Goal: Transaction & Acquisition: Book appointment/travel/reservation

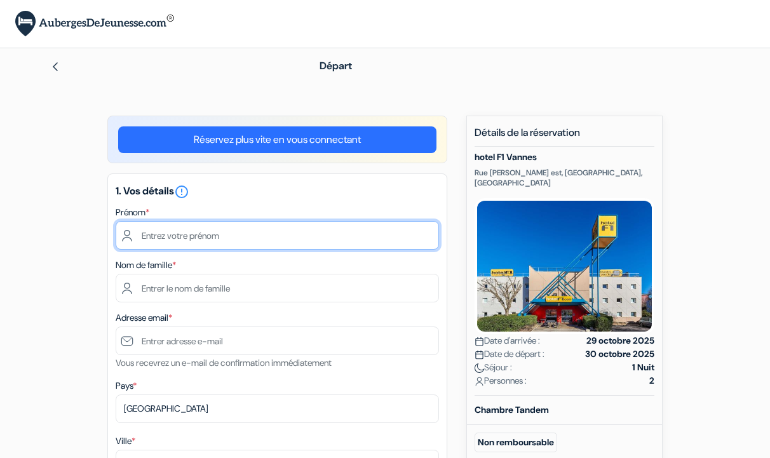
click at [273, 243] on input "text" at bounding box center [278, 235] width 324 height 29
type input "[PERSON_NAME]"
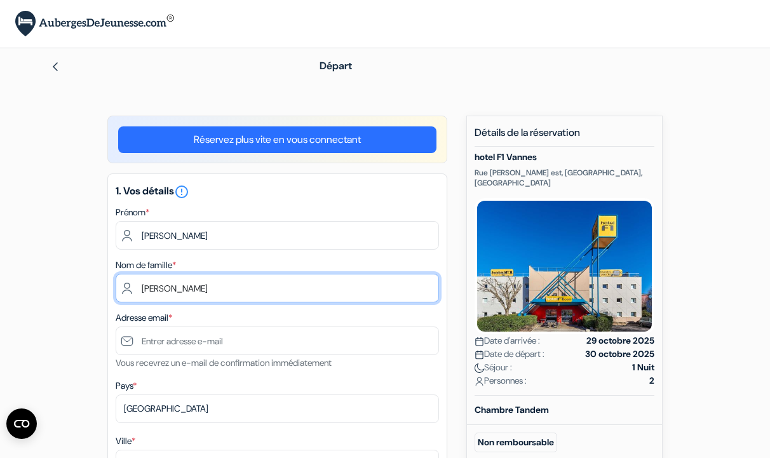
type input "[PERSON_NAME]"
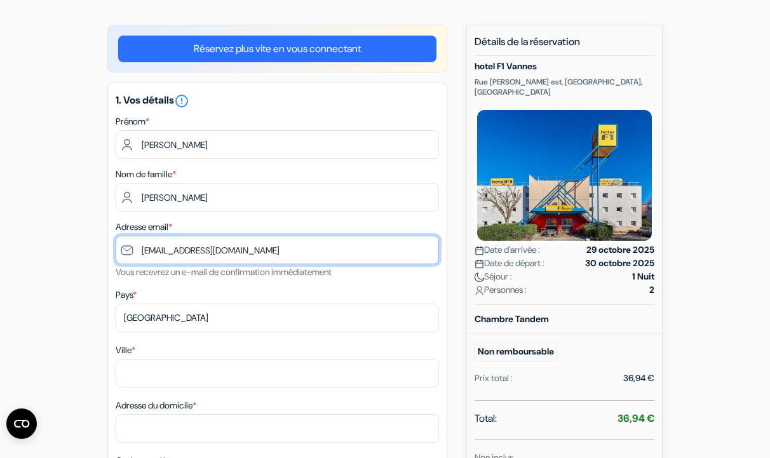
scroll to position [100, 0]
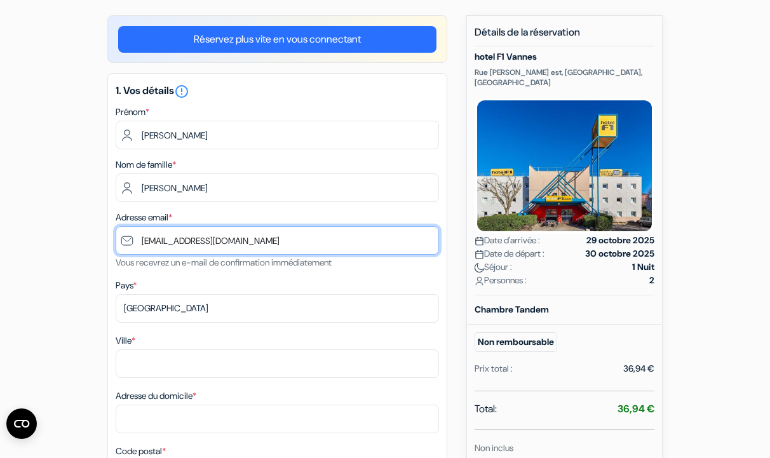
type input "[EMAIL_ADDRESS][DOMAIN_NAME]"
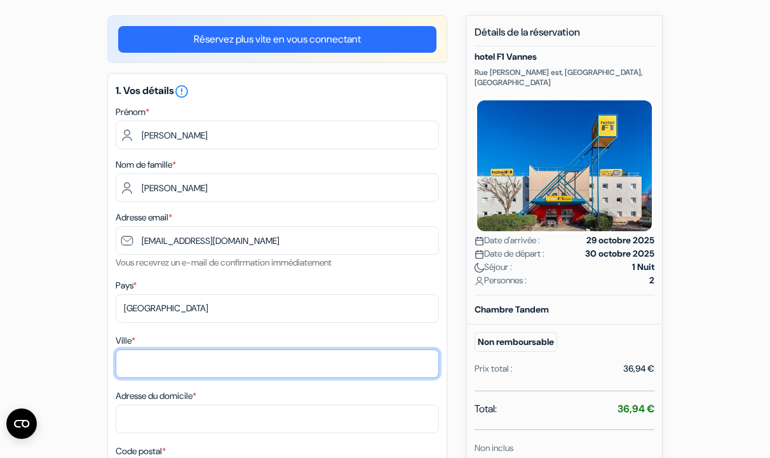
click at [198, 362] on input "Ville *" at bounding box center [278, 364] width 324 height 29
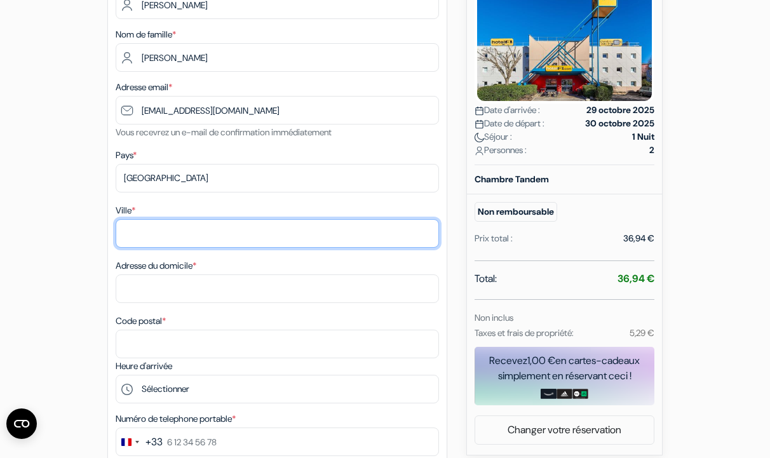
scroll to position [235, 0]
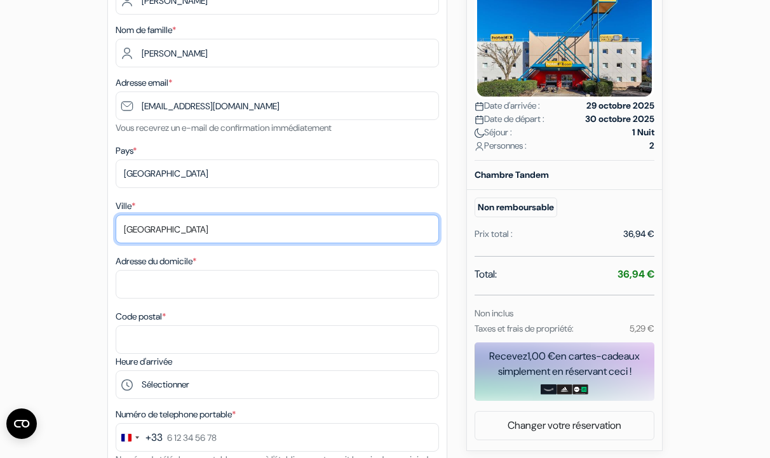
type input "[GEOGRAPHIC_DATA]"
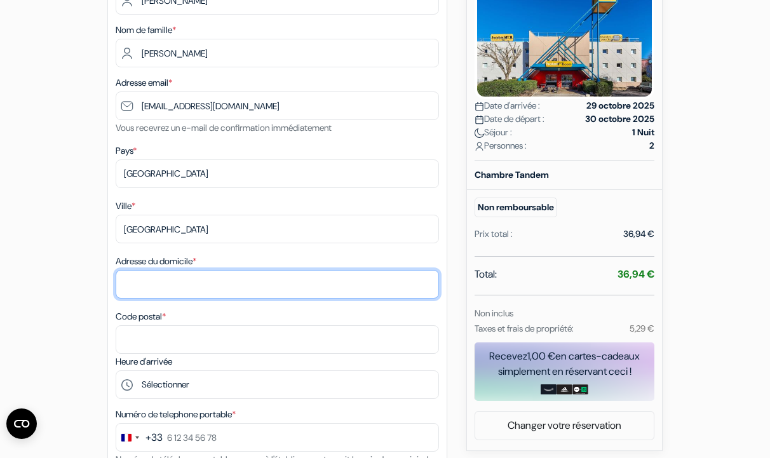
click at [202, 291] on input "Adresse du domicile *" at bounding box center [278, 284] width 324 height 29
type input "[STREET_ADDRESS][PERSON_NAME]"
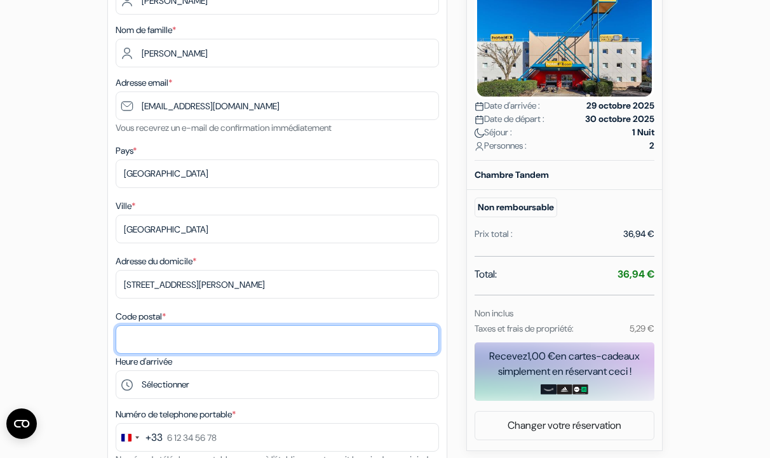
click at [250, 333] on input "Code postal *" at bounding box center [278, 339] width 324 height 29
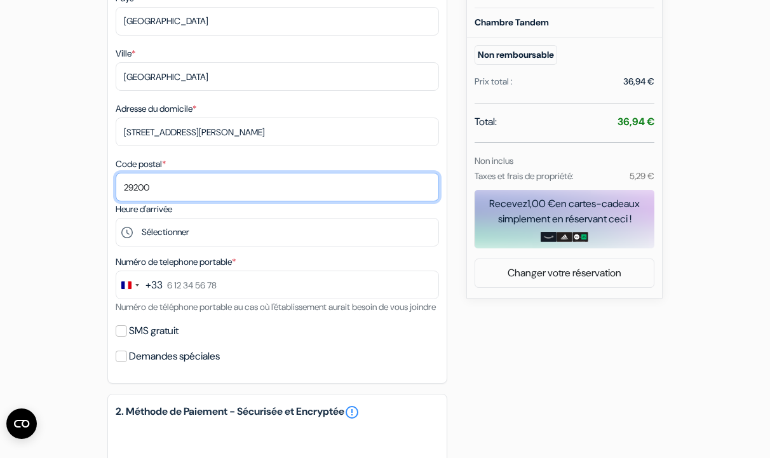
scroll to position [409, 0]
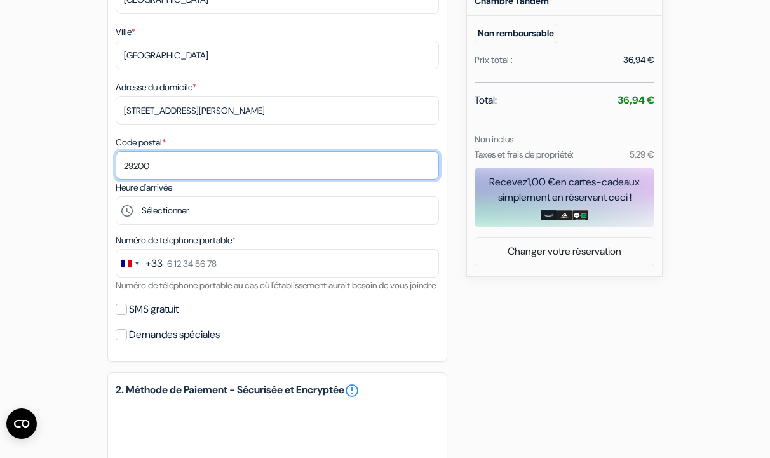
type input "29200"
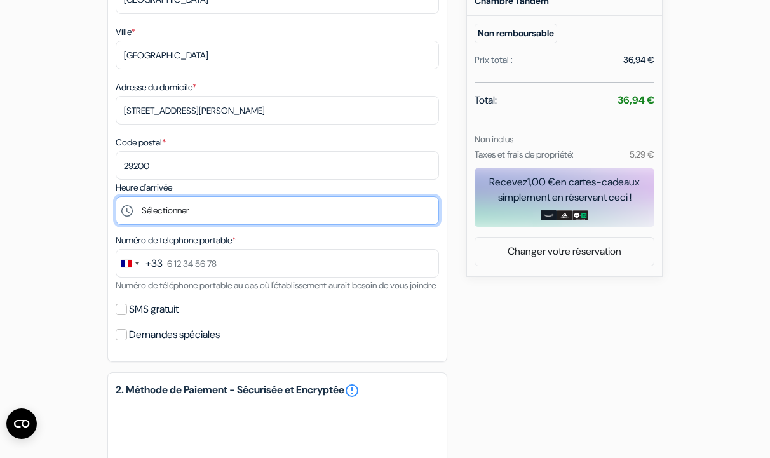
click at [280, 213] on select "Sélectionner 14:00 15:00 16:00 17:00 18:00 19:00 20:00 21:00 22:00 23:00 0:00" at bounding box center [278, 210] width 324 height 29
select select "14"
click at [116, 199] on select "Sélectionner 14:00 15:00 16:00 17:00 18:00 19:00 20:00 21:00 22:00 23:00 0:00" at bounding box center [278, 210] width 324 height 29
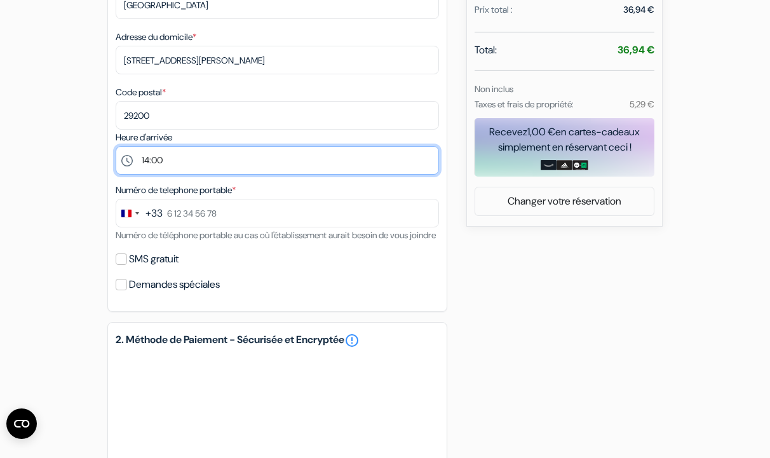
scroll to position [471, 0]
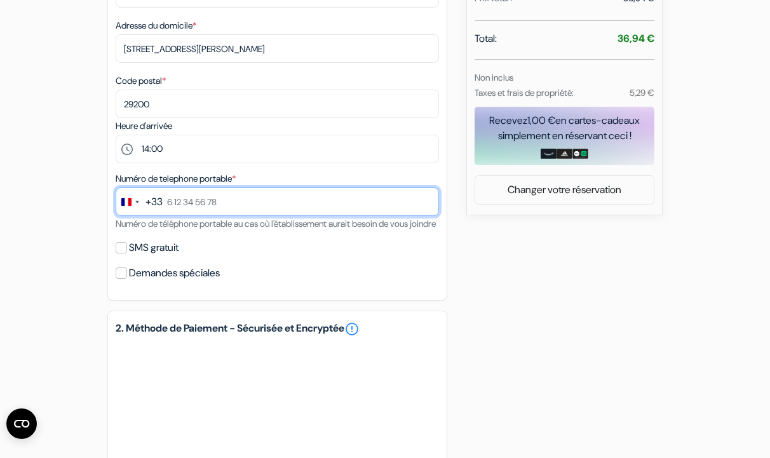
click at [268, 206] on input "text" at bounding box center [278, 202] width 324 height 29
paste input "0780893116"
type input "0780893116"
drag, startPoint x: 268, startPoint y: 206, endPoint x: 161, endPoint y: 206, distance: 106.8
click at [161, 206] on div "+33 244 results found No results found [GEOGRAPHIC_DATA] +93 [GEOGRAPHIC_DATA] …" at bounding box center [278, 202] width 324 height 29
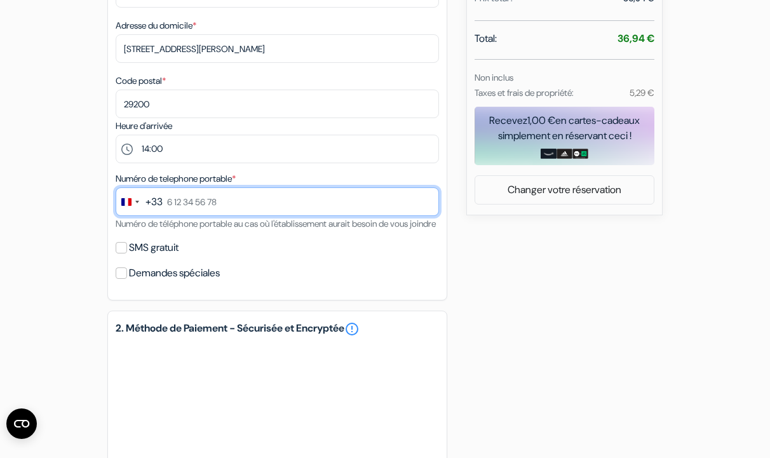
paste input "0780893116"
type input "0780893116"
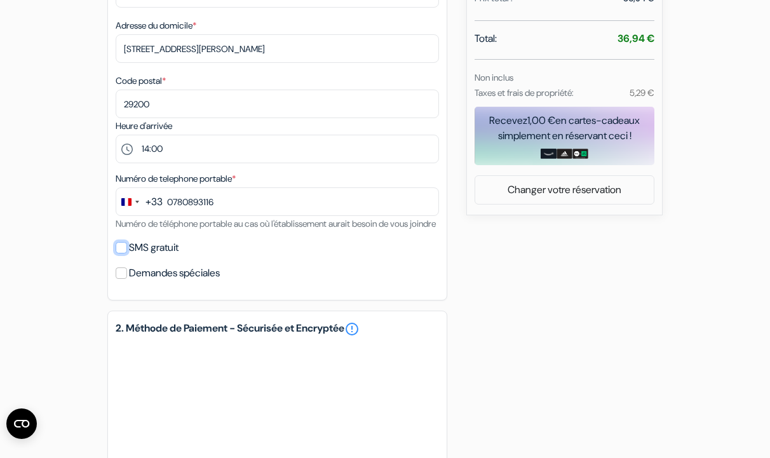
click at [120, 254] on input "SMS gratuit" at bounding box center [121, 247] width 11 height 11
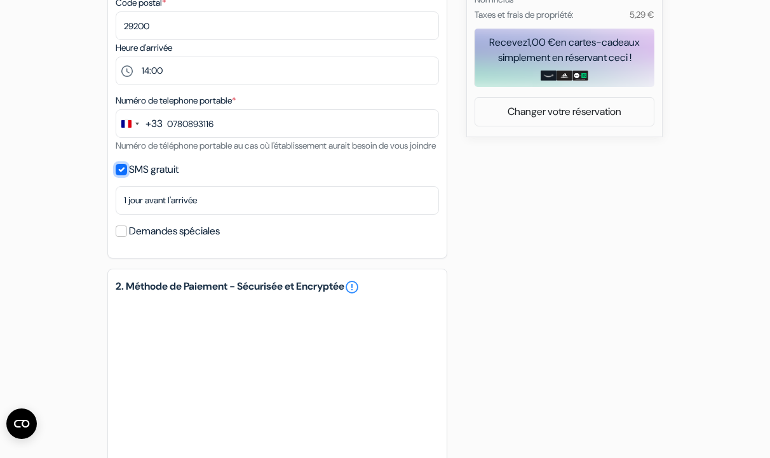
scroll to position [552, 0]
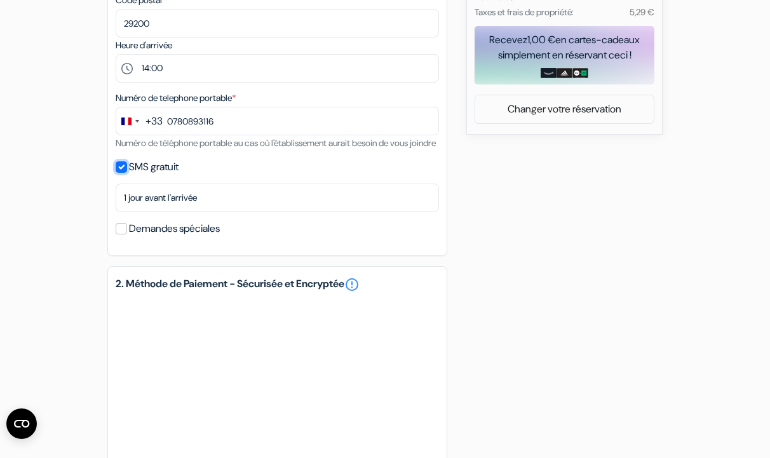
click at [122, 173] on input "SMS gratuit" at bounding box center [121, 166] width 11 height 11
checkbox input "false"
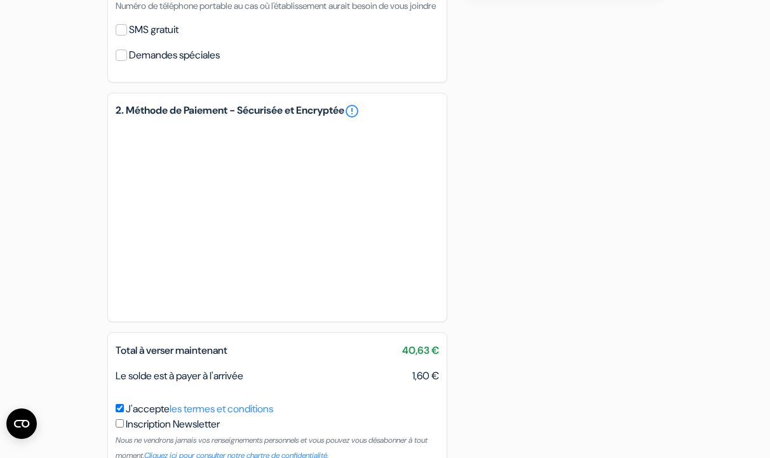
scroll to position [780, 0]
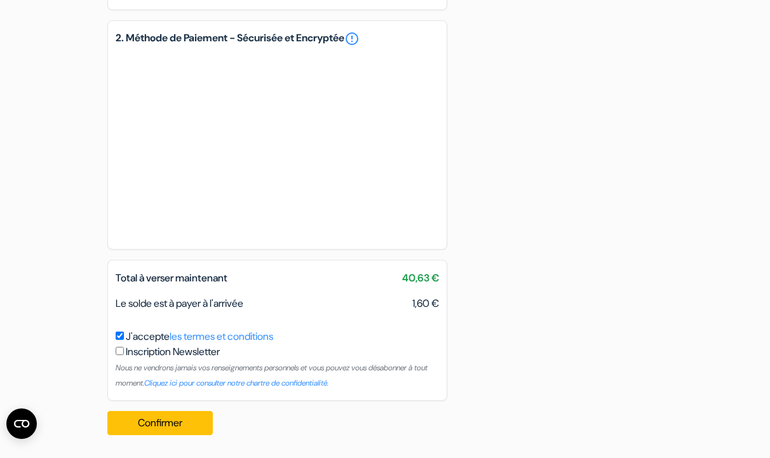
click at [168, 421] on button "Confirmer Loading..." at bounding box center [160, 423] width 106 height 24
click at [162, 420] on button "Confirmer Loading..." at bounding box center [160, 423] width 106 height 24
